Goal: Use online tool/utility: Utilize a website feature to perform a specific function

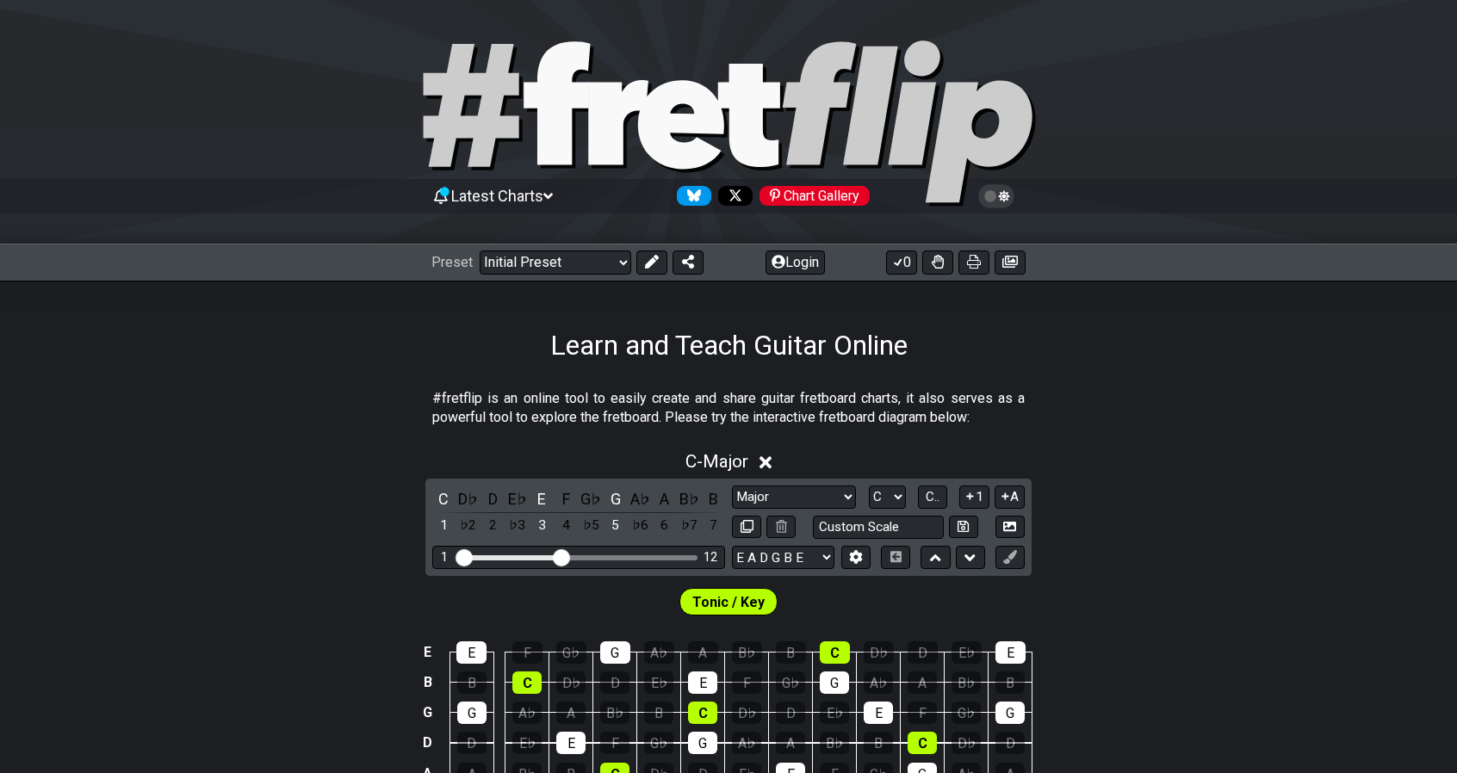
scroll to position [300, 0]
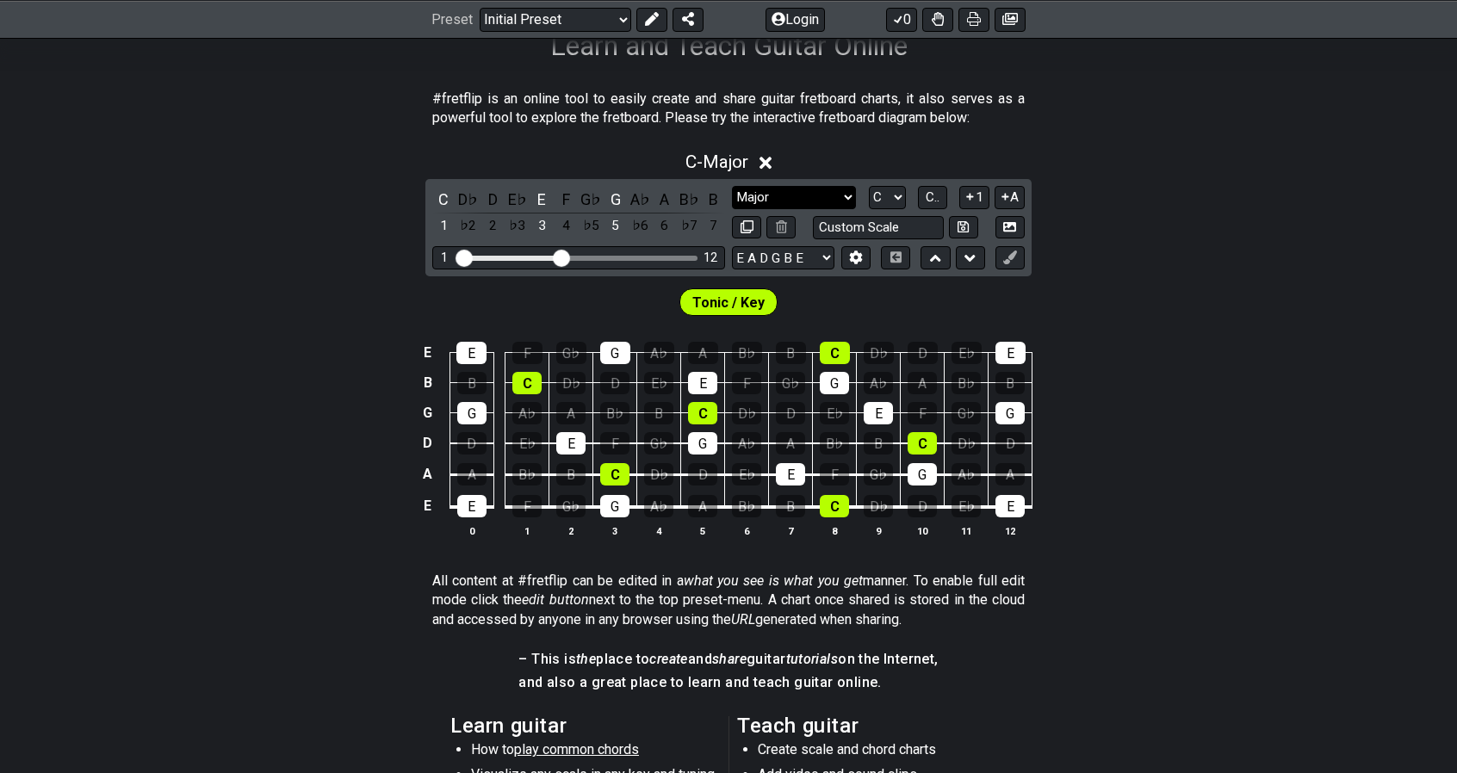
click at [837, 186] on select "Minor Pentatonic Click to edit Minor Pentatonic Major Pentatonic Minor Blues Ma…" at bounding box center [794, 197] width 124 height 23
select select "Diminished"
click at [732, 186] on select "Minor Pentatonic Click to edit Minor Pentatonic Major Pentatonic Minor Blues Ma…" at bounding box center [794, 197] width 124 height 23
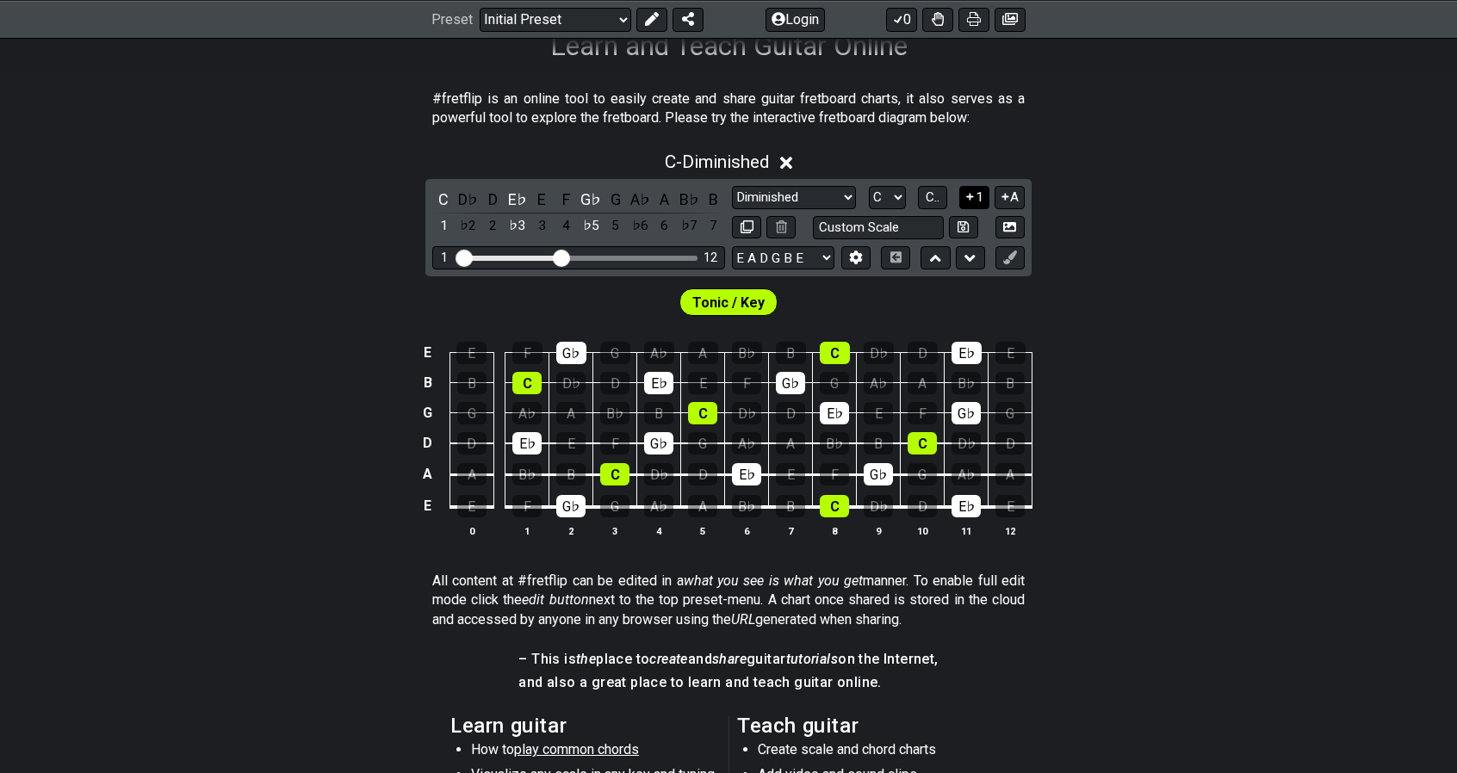
click at [977, 196] on button "1" at bounding box center [973, 197] width 29 height 23
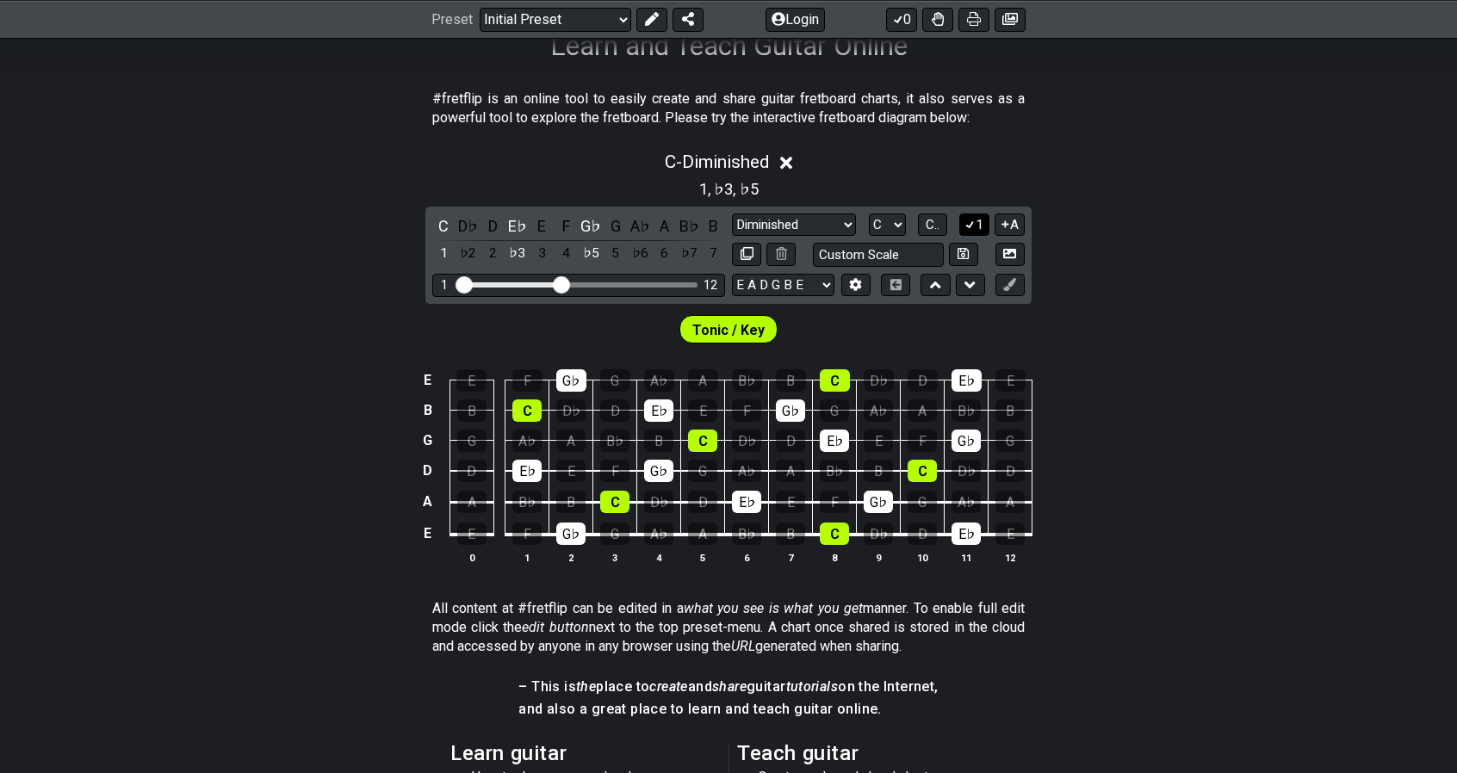
click at [971, 223] on icon at bounding box center [970, 224] width 16 height 13
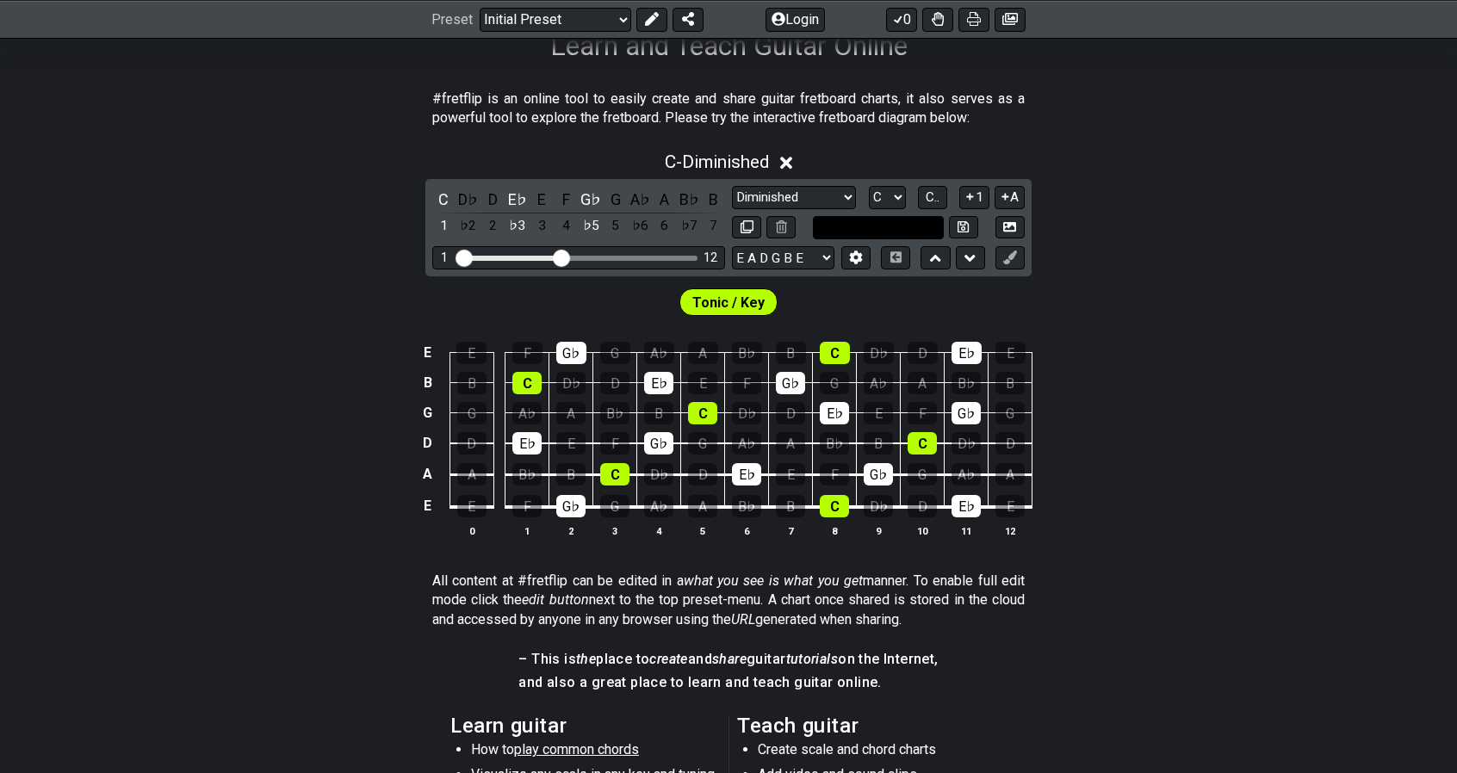
click at [851, 225] on input "text" at bounding box center [878, 227] width 131 height 23
type input "Custom Scale"
click at [806, 259] on select "E A D G B E E A D G B E E A D G B E B E A D F♯ B A D G C E A D A D G B E E♭ A♭ …" at bounding box center [783, 257] width 102 height 23
click at [1045, 276] on div "Tonic / Key" at bounding box center [728, 297] width 1457 height 43
click at [862, 251] on icon at bounding box center [855, 257] width 13 height 13
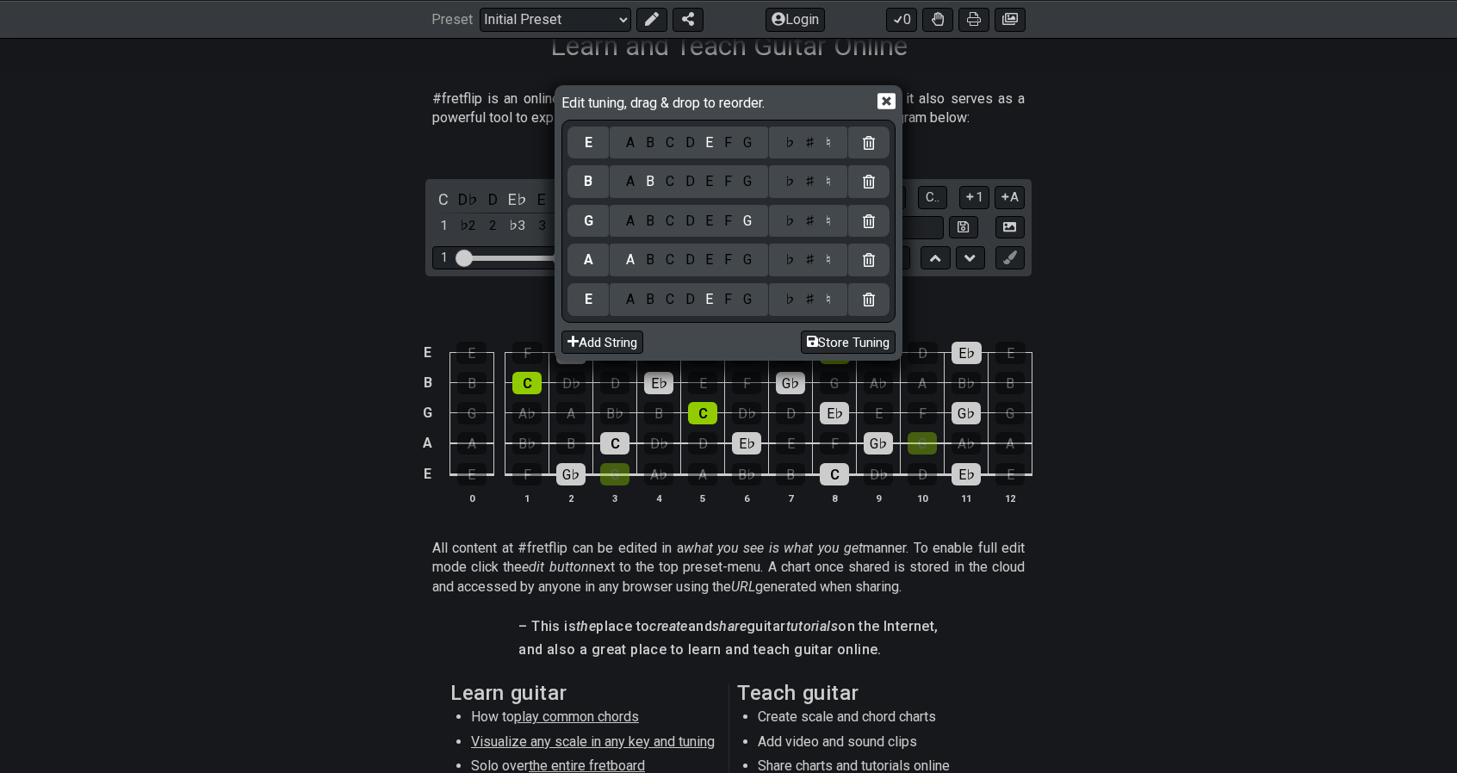
click at [888, 100] on icon at bounding box center [886, 101] width 18 height 18
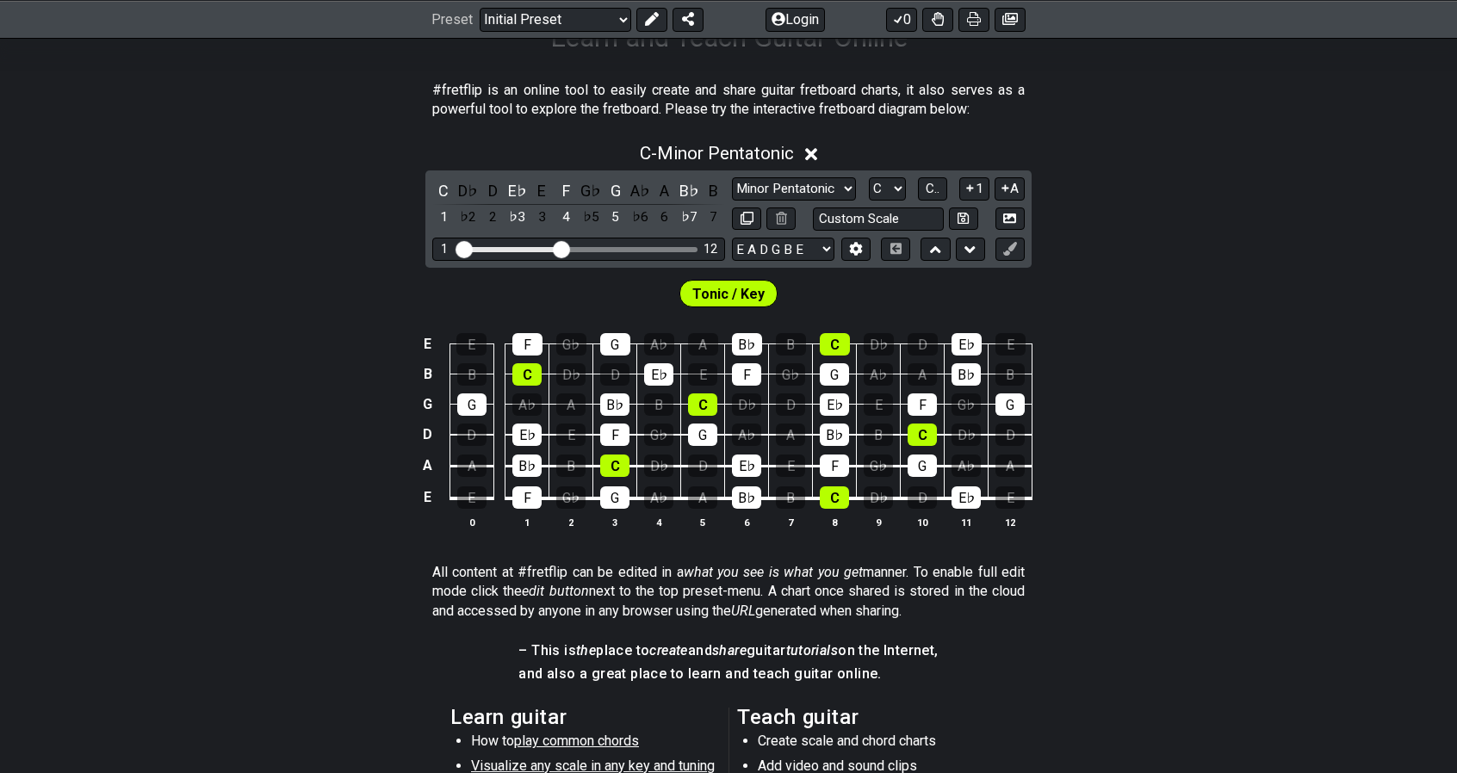
scroll to position [344, 0]
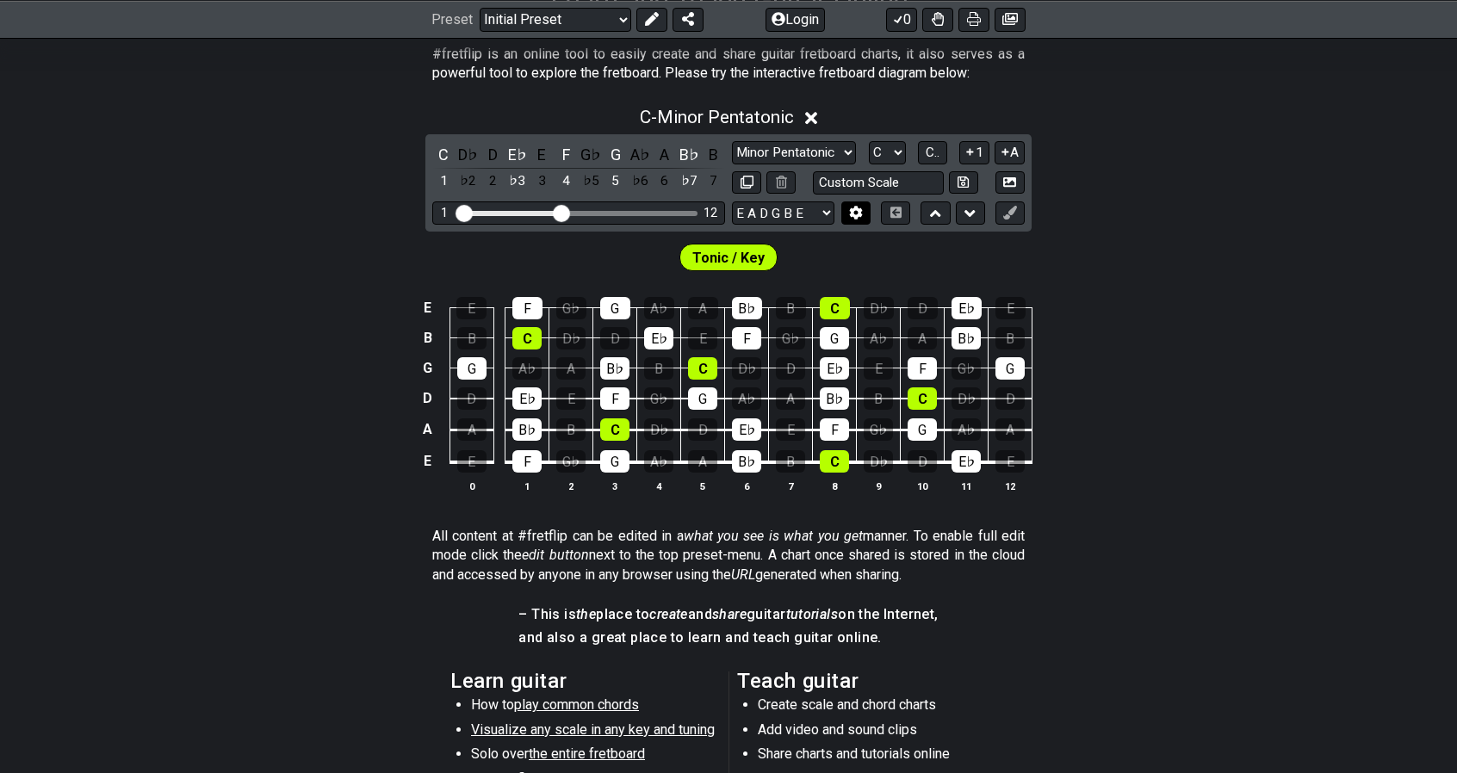
click at [859, 214] on icon at bounding box center [856, 213] width 12 height 13
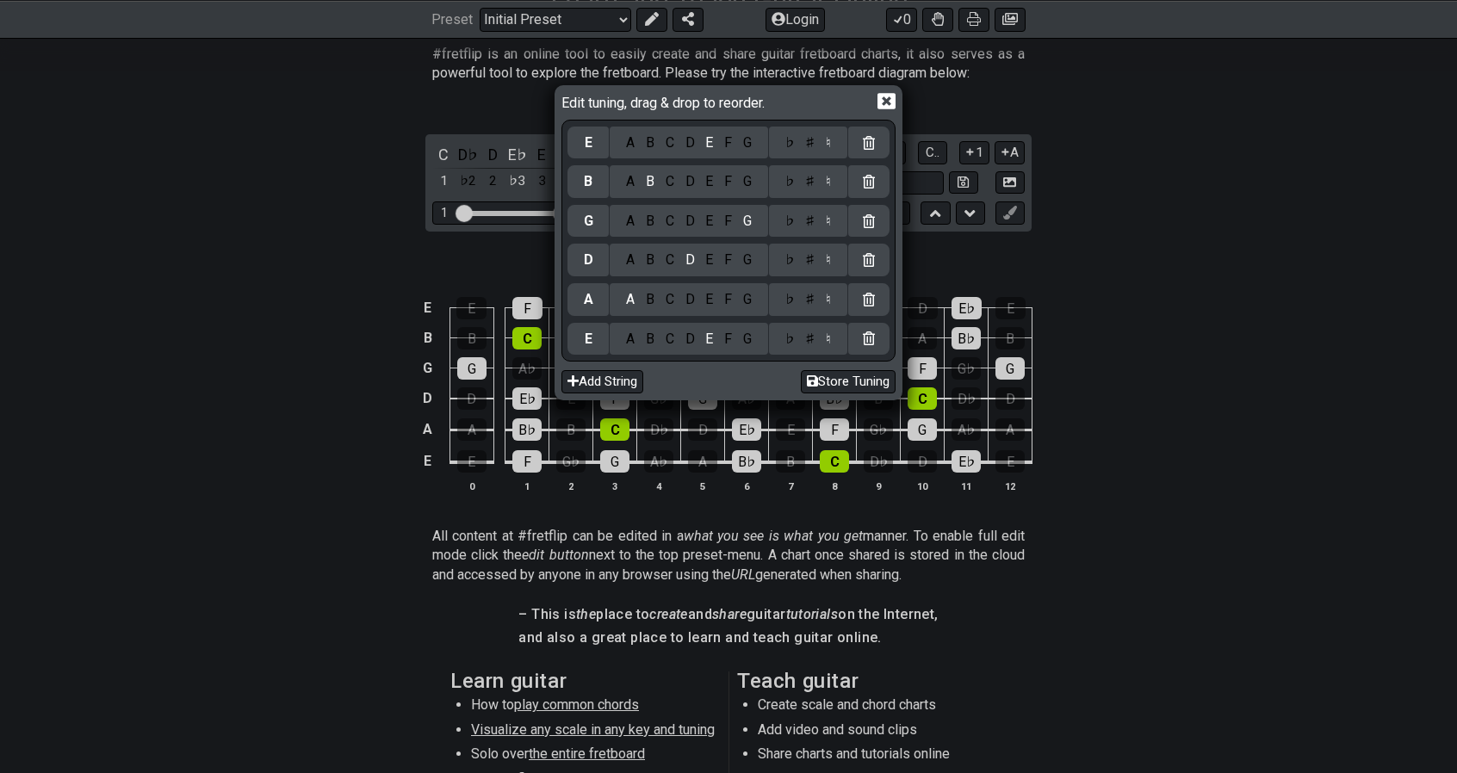
click at [807, 141] on div "♯" at bounding box center [810, 142] width 21 height 19
click at [826, 142] on div "♮" at bounding box center [828, 142] width 16 height 19
click at [711, 141] on div "E" at bounding box center [709, 142] width 19 height 19
click at [881, 102] on icon at bounding box center [886, 101] width 18 height 16
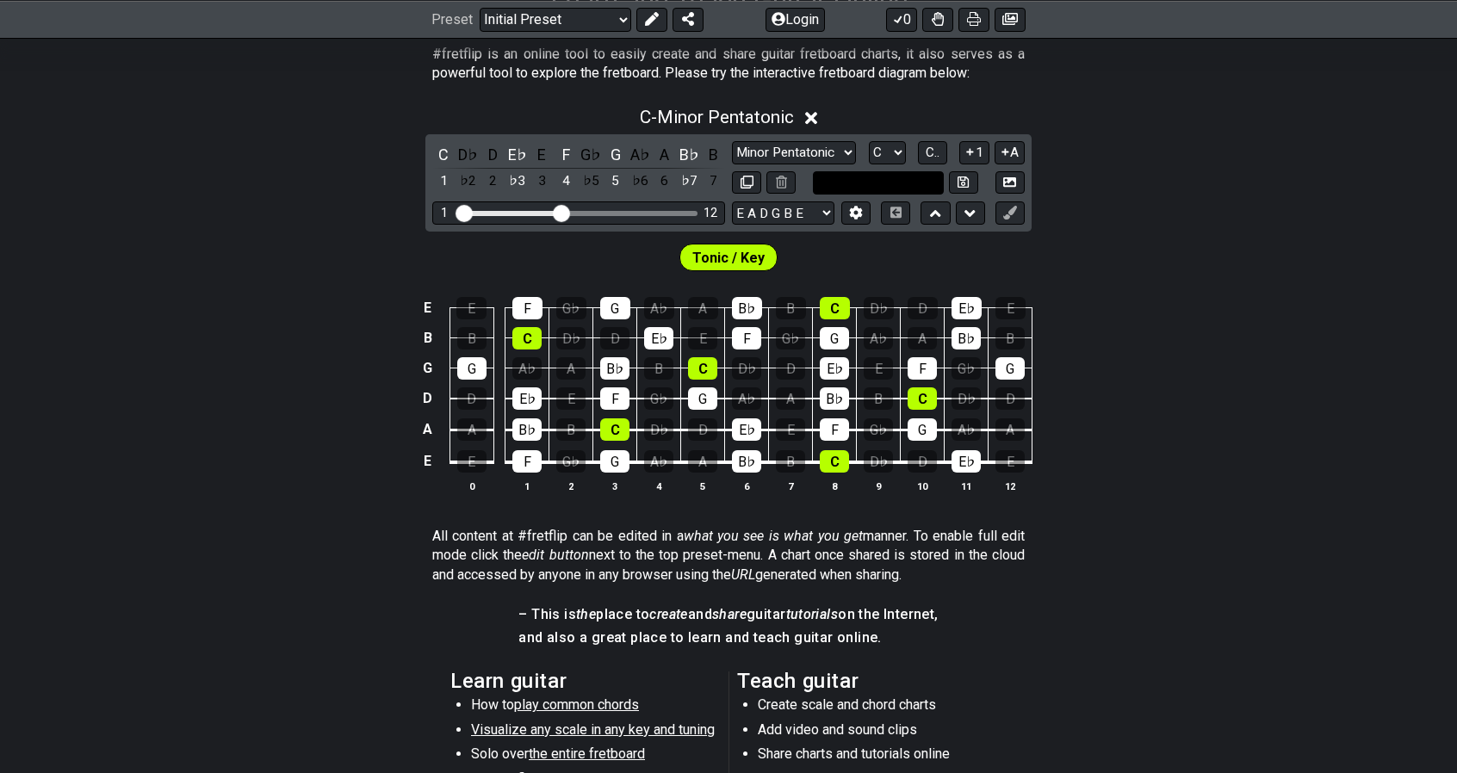
click at [851, 180] on input "text" at bounding box center [878, 182] width 131 height 23
type input "Custom Scale"
click at [821, 153] on select "Minor Pentatonic Click to edit Minor Pentatonic Major Pentatonic Minor Blues Ma…" at bounding box center [794, 152] width 124 height 23
click at [952, 125] on div "C - Minor Pentatonic" at bounding box center [728, 112] width 1457 height 32
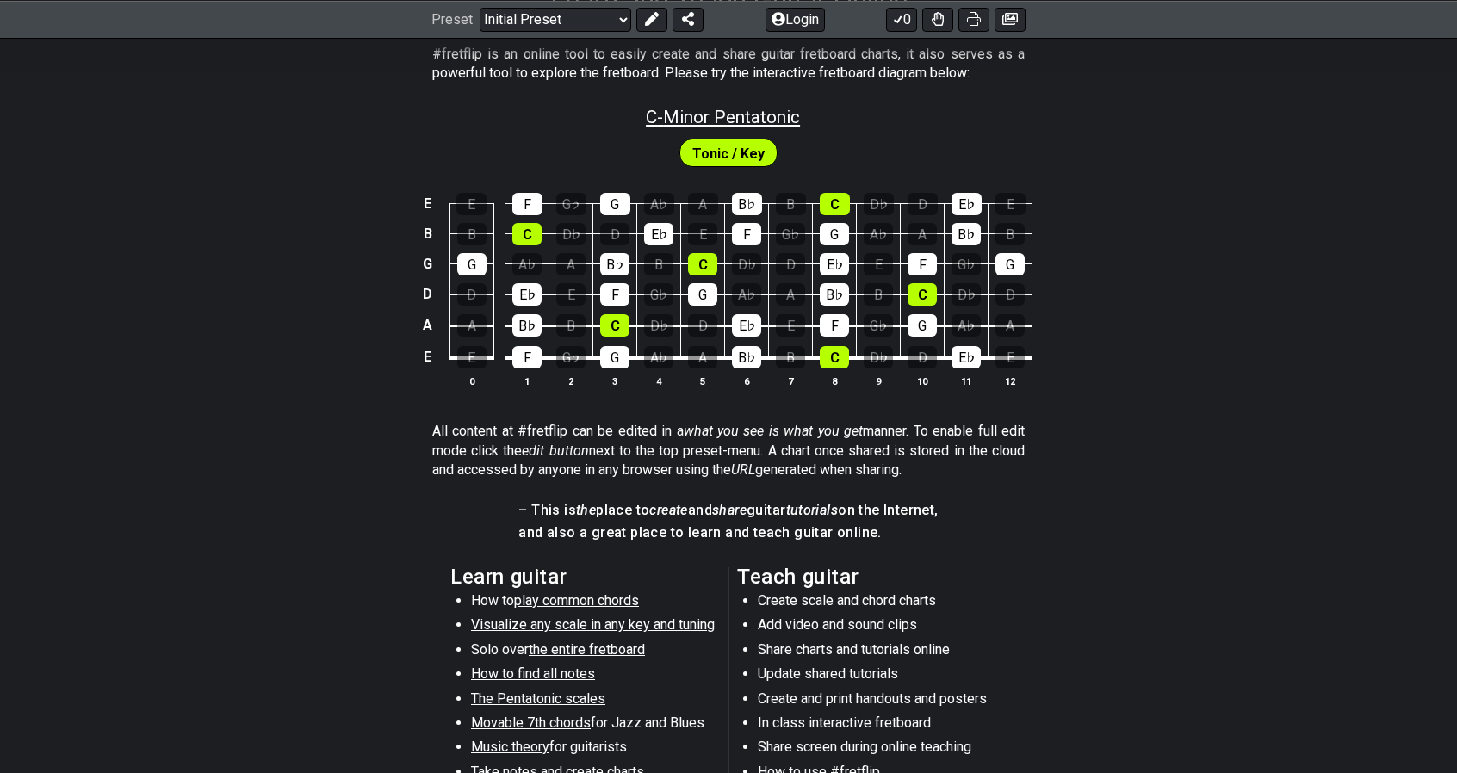
click at [771, 113] on span "C - Minor Pentatonic" at bounding box center [723, 117] width 154 height 21
select select "C"
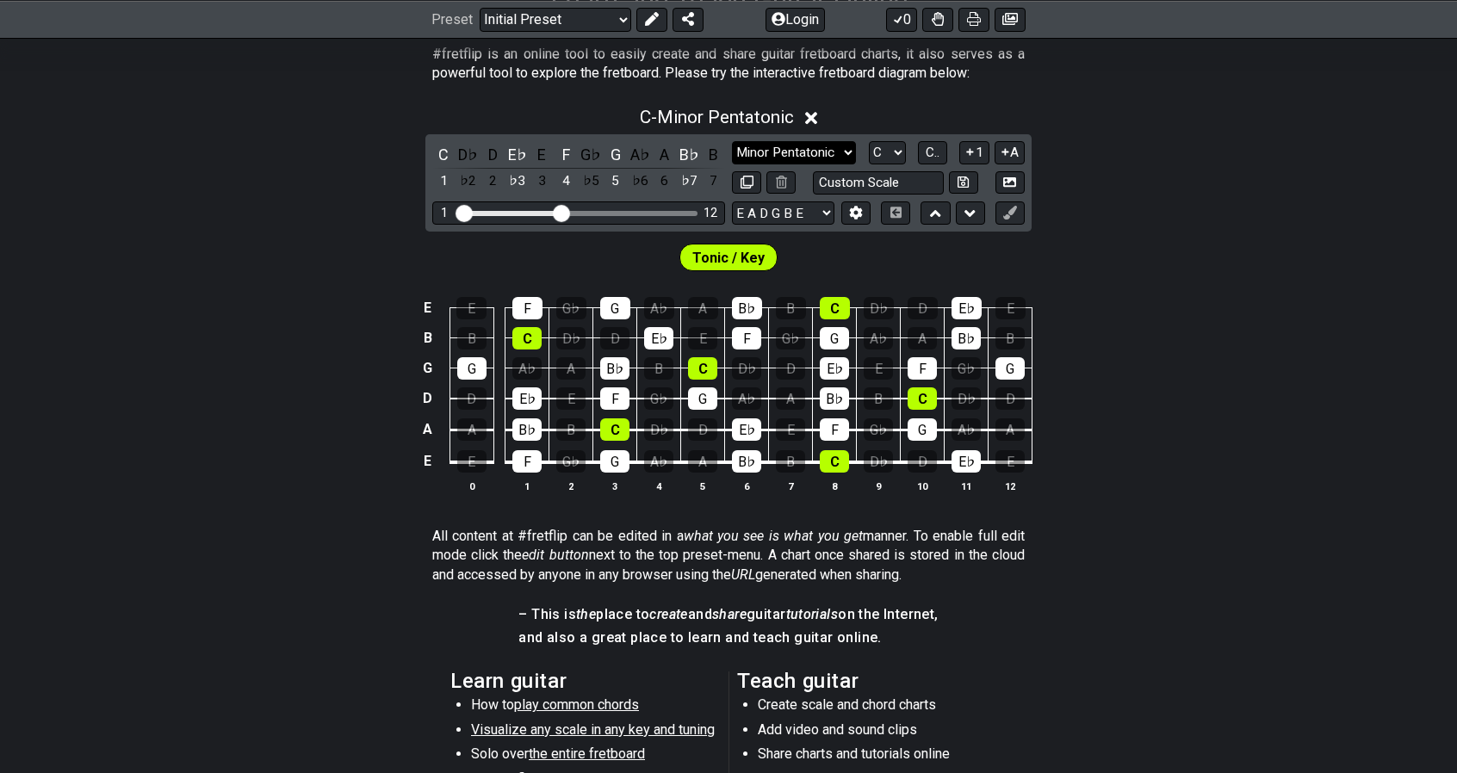
drag, startPoint x: 819, startPoint y: 145, endPoint x: 823, endPoint y: 159, distance: 14.4
click at [819, 145] on select "Minor Pentatonic Click to edit Minor Pentatonic Major Pentatonic Minor Blues Ma…" at bounding box center [794, 152] width 124 height 23
select select "Diminished"
click at [732, 141] on select "Minor Pentatonic Click to edit Minor Pentatonic Major Pentatonic Minor Blues Ma…" at bounding box center [794, 152] width 124 height 23
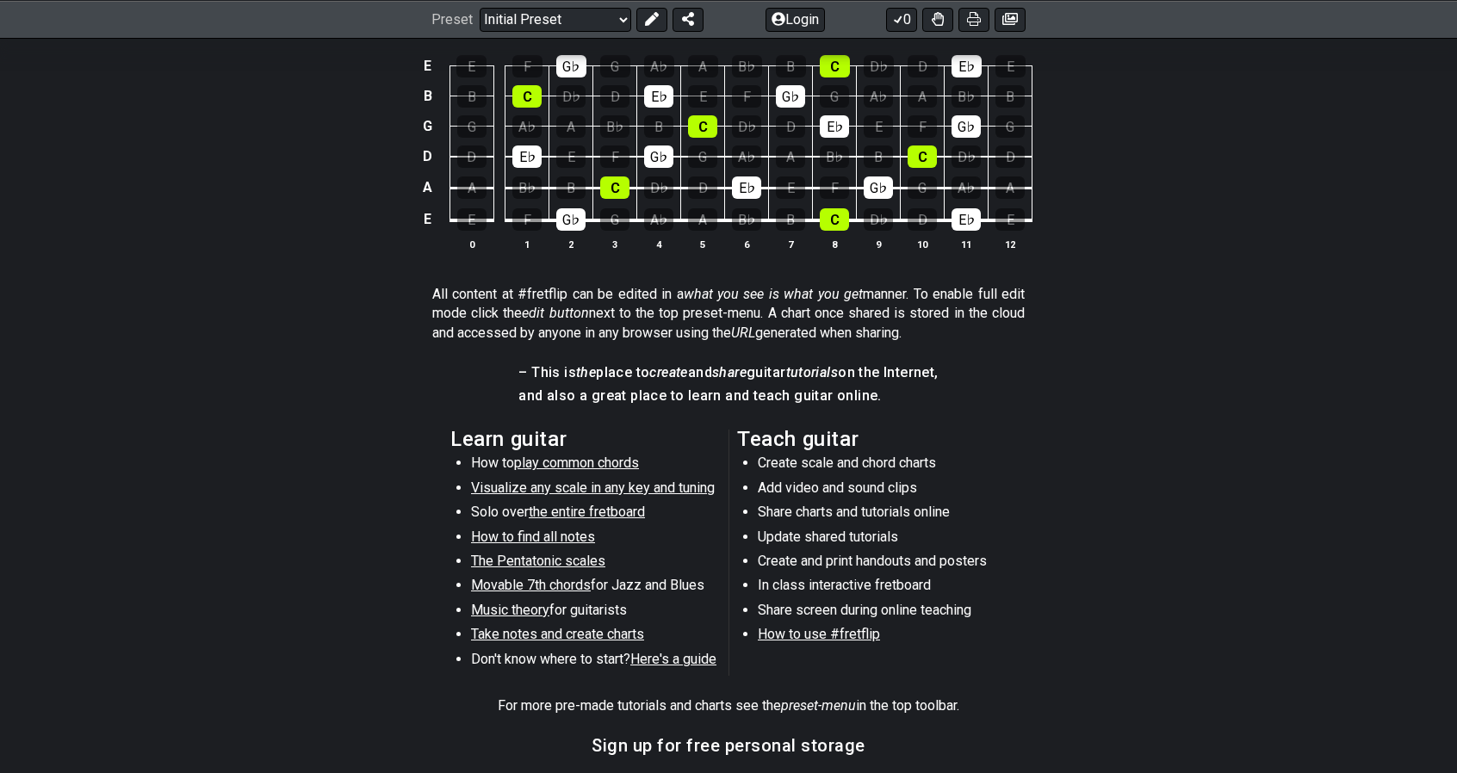
scroll to position [603, 0]
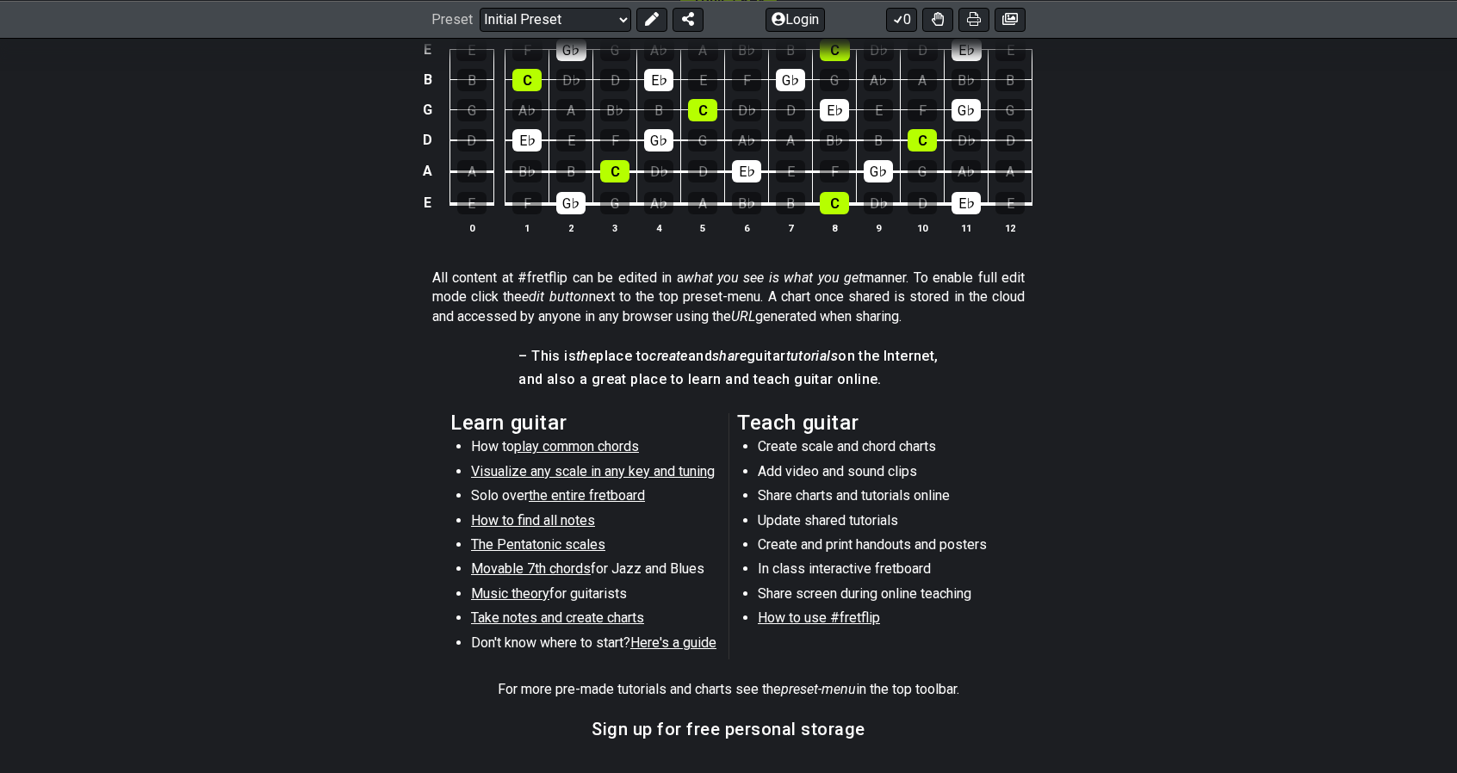
click at [1085, 612] on section "Learn guitar How to play common chords Visualize any scale in any key and tunin…" at bounding box center [728, 539] width 1457 height 267
click at [1120, 541] on section "Learn guitar How to play common chords Visualize any scale in any key and tunin…" at bounding box center [728, 539] width 1457 height 267
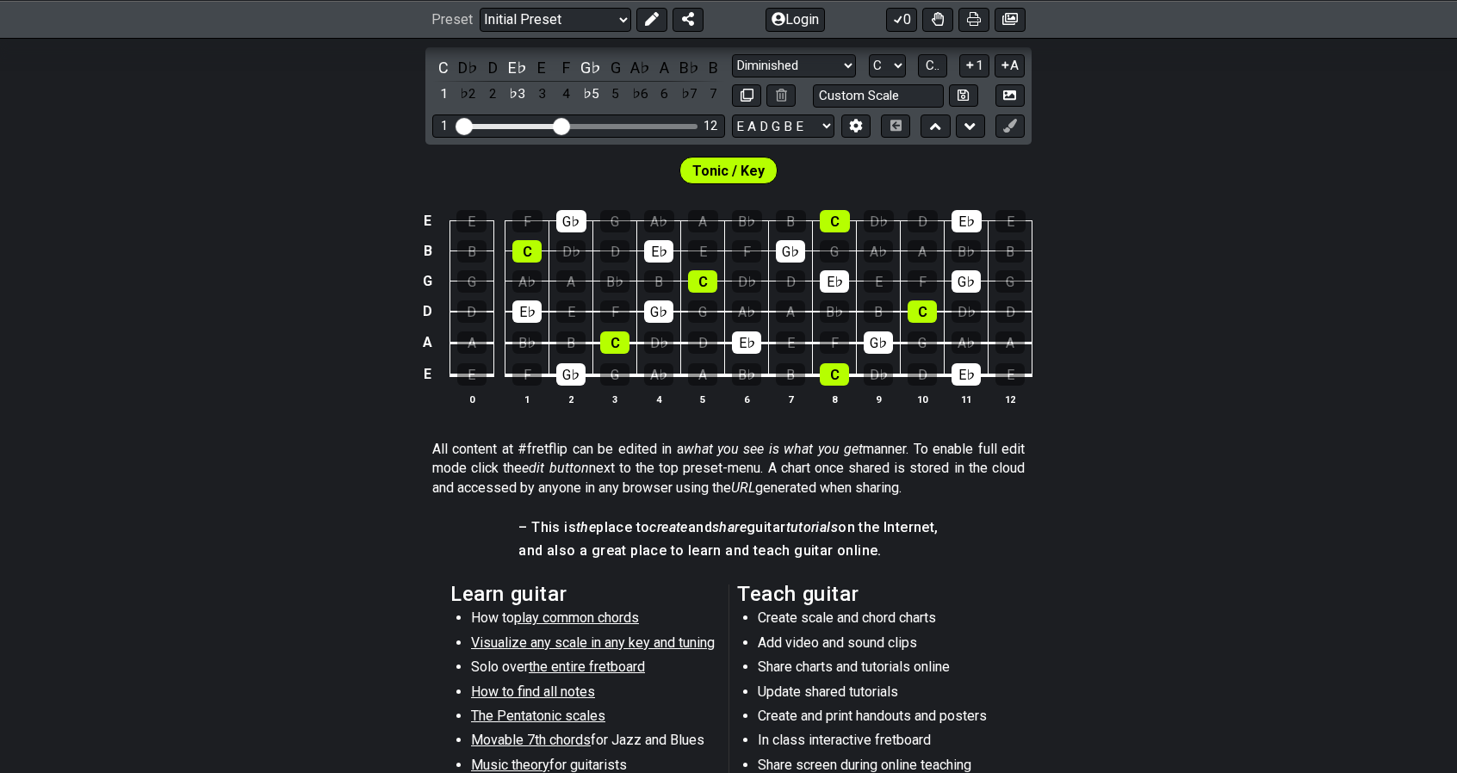
scroll to position [430, 0]
